Goal: Information Seeking & Learning: Learn about a topic

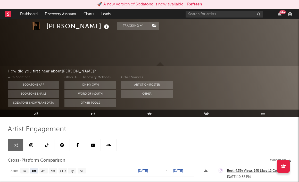
select select "1m"
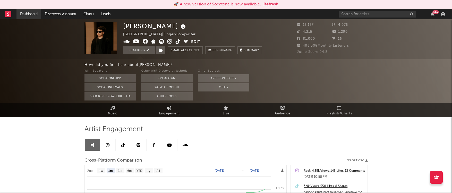
click at [31, 12] on link "Dashboard" at bounding box center [28, 14] width 25 height 10
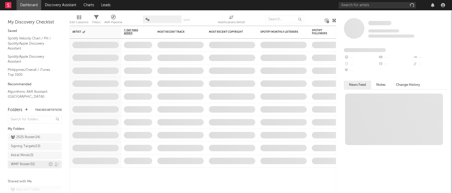
click at [24, 165] on div "WMP Roster ( 31 )" at bounding box center [23, 164] width 24 height 6
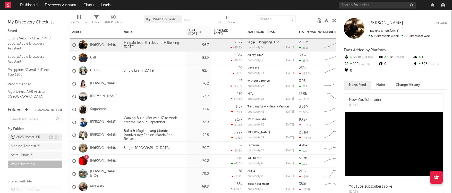
click at [28, 137] on div "2025 Roster ( 14 )" at bounding box center [25, 137] width 29 height 6
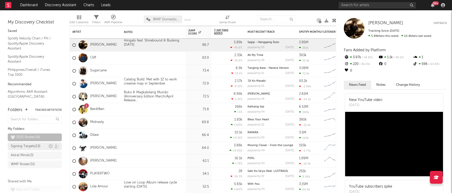
click at [29, 145] on div "Signing Targets ( 13 )" at bounding box center [26, 146] width 30 height 6
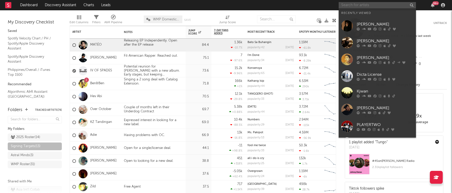
click at [362, 5] on input "text" at bounding box center [377, 5] width 77 height 6
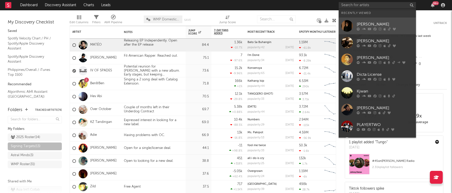
click at [367, 24] on div "[PERSON_NAME]" at bounding box center [385, 24] width 57 height 6
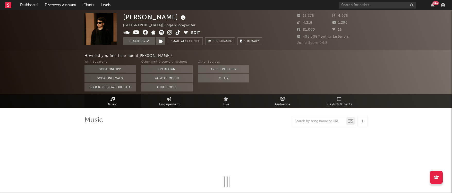
select select "6m"
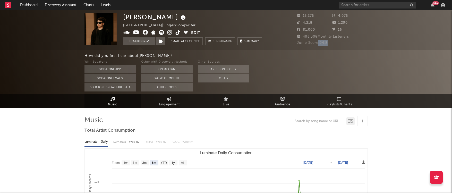
drag, startPoint x: 328, startPoint y: 44, endPoint x: 318, endPoint y: 46, distance: 10.5
click at [318, 46] on div "Jump Score: 94.8" at bounding box center [332, 43] width 71 height 6
click at [325, 50] on div "How did you first hear about [PERSON_NAME] ? With Sodatone Sodatone App Sodaton…" at bounding box center [268, 72] width 368 height 44
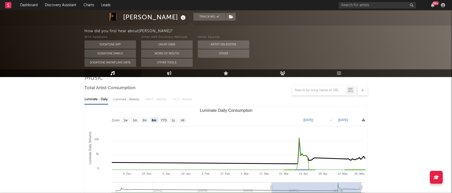
scroll to position [25, 0]
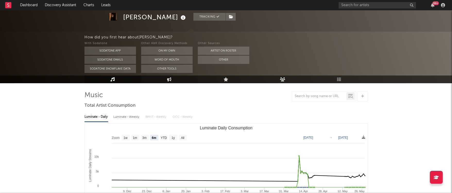
click at [175, 81] on link "Engagement" at bounding box center [169, 79] width 57 height 8
select select "1w"
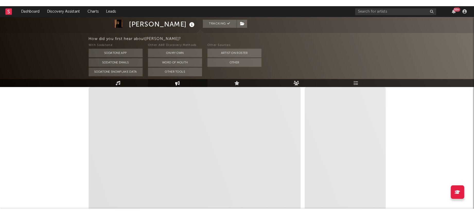
scroll to position [77, 0]
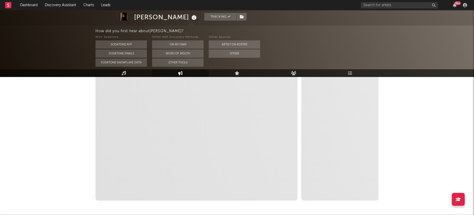
select select "1m"
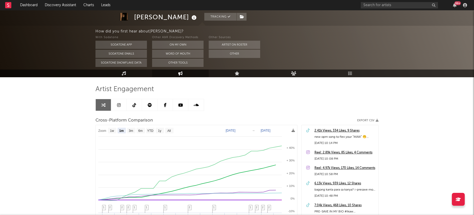
scroll to position [0, 0]
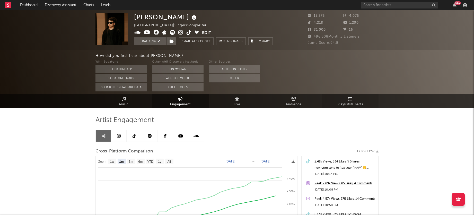
click at [350, 104] on span "Playlists/Charts" at bounding box center [350, 104] width 25 height 6
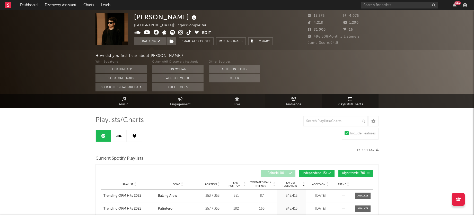
click at [296, 104] on span "Audience" at bounding box center [294, 104] width 16 height 6
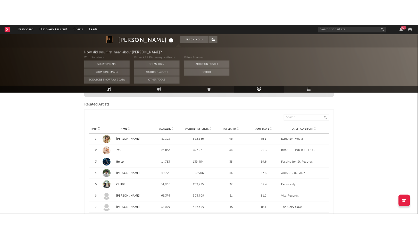
scroll to position [172, 0]
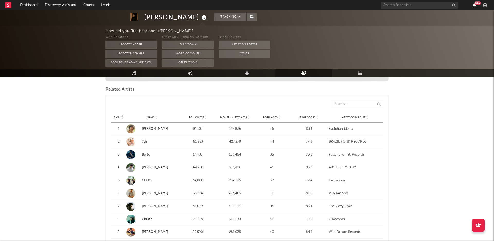
click at [452, 5] on icon "button" at bounding box center [475, 5] width 4 height 4
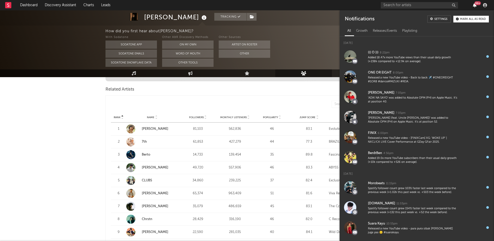
click at [452, 5] on icon "button" at bounding box center [475, 5] width 4 height 4
